Goal: Task Accomplishment & Management: Manage account settings

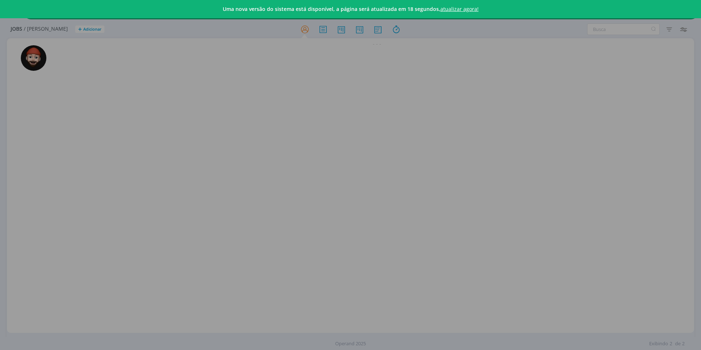
click at [454, 10] on link "atualizar agora!" at bounding box center [459, 8] width 38 height 7
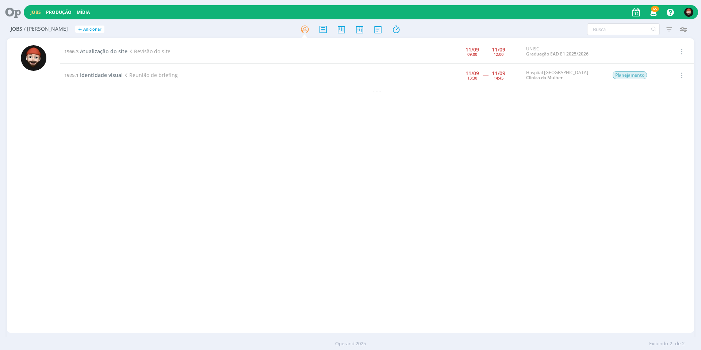
click at [333, 114] on div "1966.3 Atualização do site Revisão do site [DATE] 09:00 ----- [DATE] 12:00 UNIS…" at bounding box center [377, 186] width 634 height 292
click at [96, 74] on span "Identidade visual" at bounding box center [101, 75] width 43 height 7
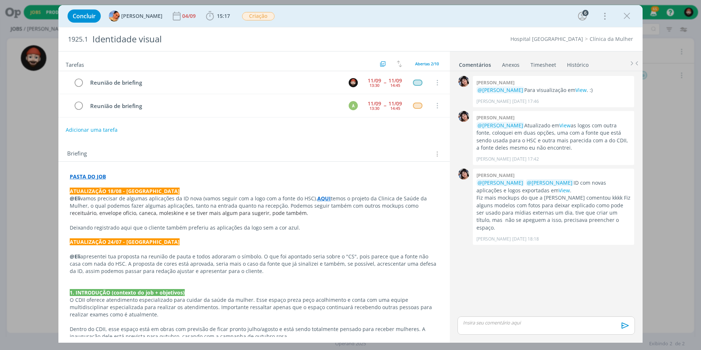
click at [543, 61] on link "Timesheet" at bounding box center [543, 63] width 26 height 11
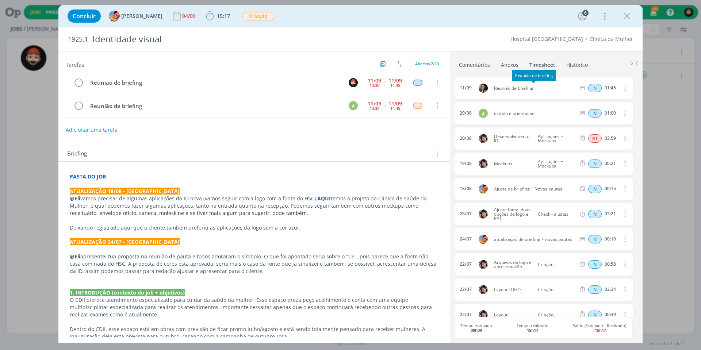
click at [509, 87] on span "Reunião de briefing" at bounding box center [534, 88] width 87 height 4
copy div "Reunião de briefing"
click at [217, 16] on span "15:17" at bounding box center [223, 15] width 13 height 7
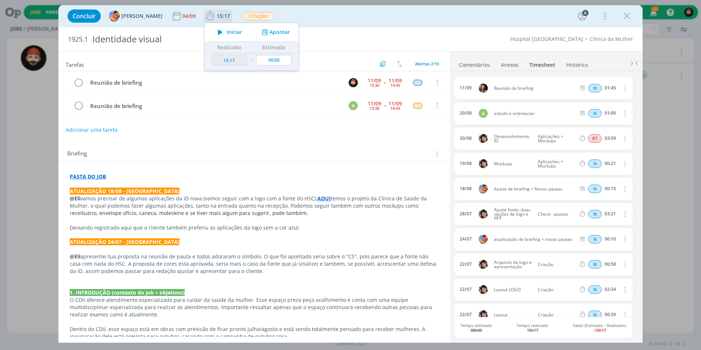
click at [263, 33] on button "Apontar" at bounding box center [275, 32] width 30 height 8
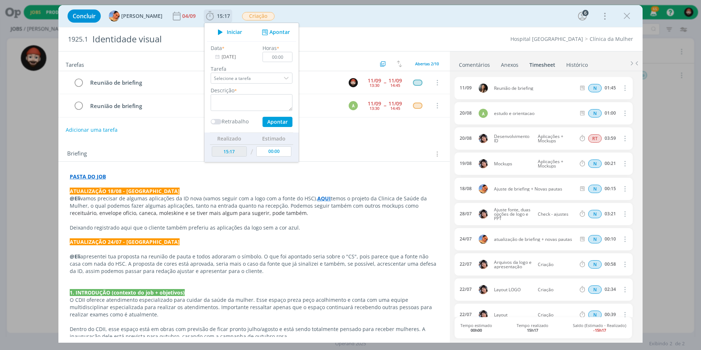
click at [227, 58] on input "12/09/2025" at bounding box center [234, 57] width 46 height 10
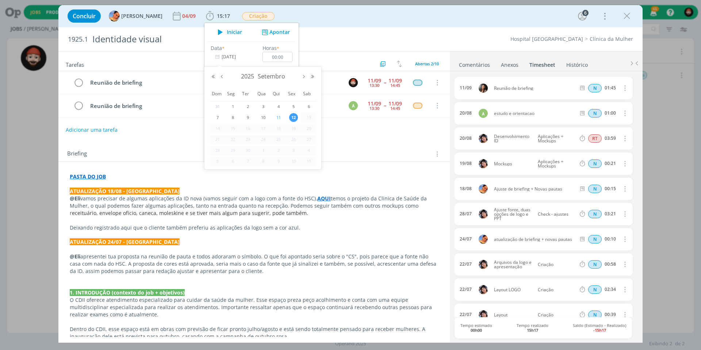
click at [279, 118] on span "11" at bounding box center [278, 117] width 9 height 9
type input "11/09/2025"
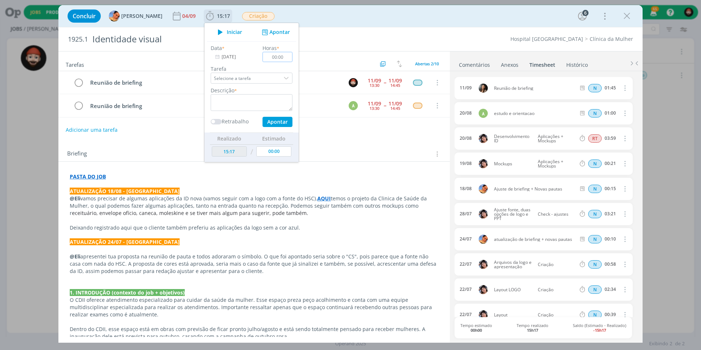
click at [273, 57] on input "00:00" at bounding box center [278, 57] width 30 height 10
type input "01:15"
click at [264, 100] on textarea "dialog" at bounding box center [252, 102] width 82 height 17
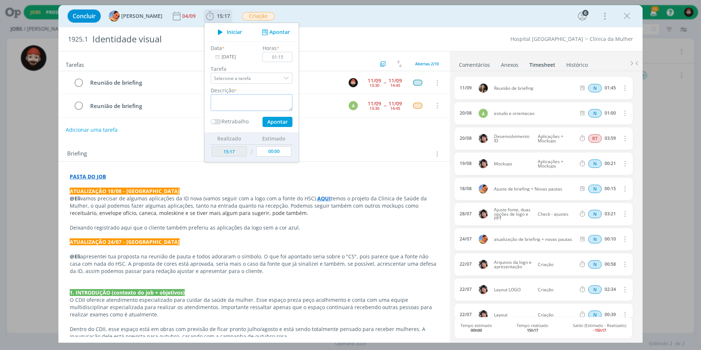
paste textarea "Reunião de briefing"
type textarea "Reunião de briefing"
click at [281, 120] on button "Apontar" at bounding box center [278, 122] width 30 height 10
click at [222, 161] on div "Realizado Estimado 15:17 / 00:00" at bounding box center [251, 148] width 94 height 30
type input "16:32"
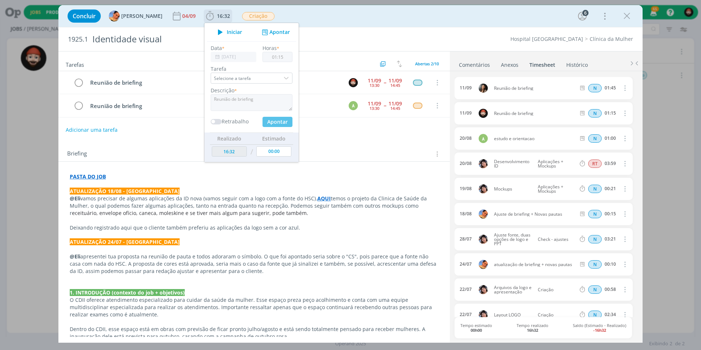
type input "12/09/2025"
type input "00:00"
click at [326, 129] on div "Adicionar uma tarefa" at bounding box center [253, 129] width 391 height 13
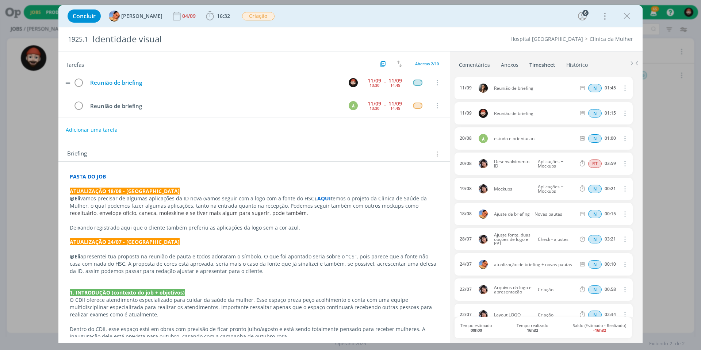
drag, startPoint x: 79, startPoint y: 82, endPoint x: 91, endPoint y: 81, distance: 12.1
click at [79, 82] on icon "dialog" at bounding box center [78, 82] width 11 height 11
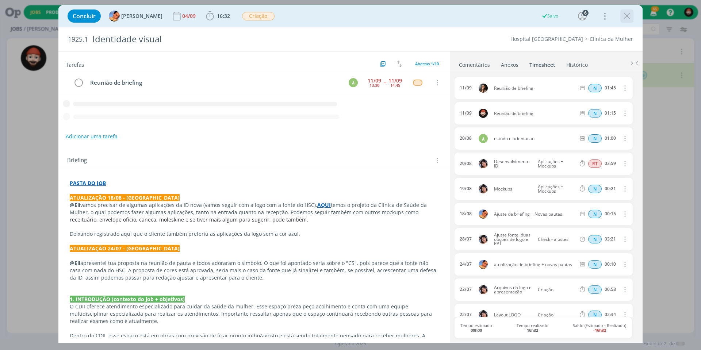
click at [626, 14] on icon "dialog" at bounding box center [627, 16] width 11 height 11
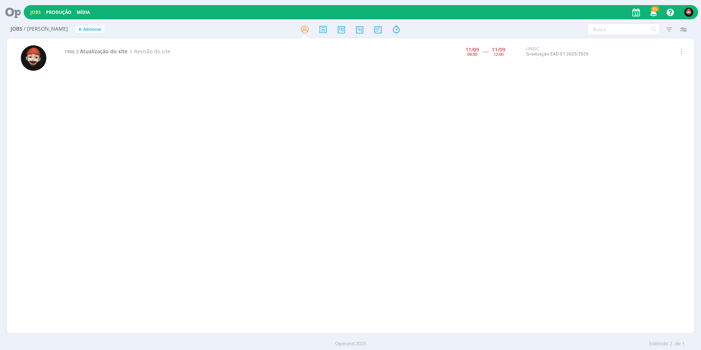
click at [435, 100] on div at bounding box center [350, 175] width 701 height 350
click at [106, 51] on span "Atualização do site" at bounding box center [103, 51] width 47 height 7
